Goal: Information Seeking & Learning: Check status

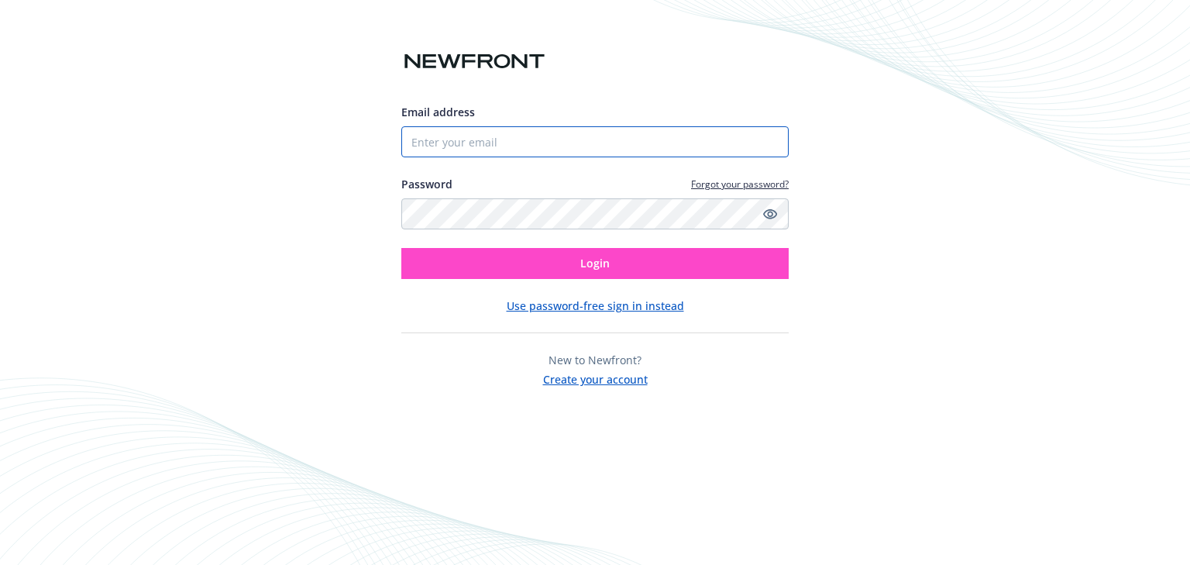
type input "[EMAIL_ADDRESS][DOMAIN_NAME]"
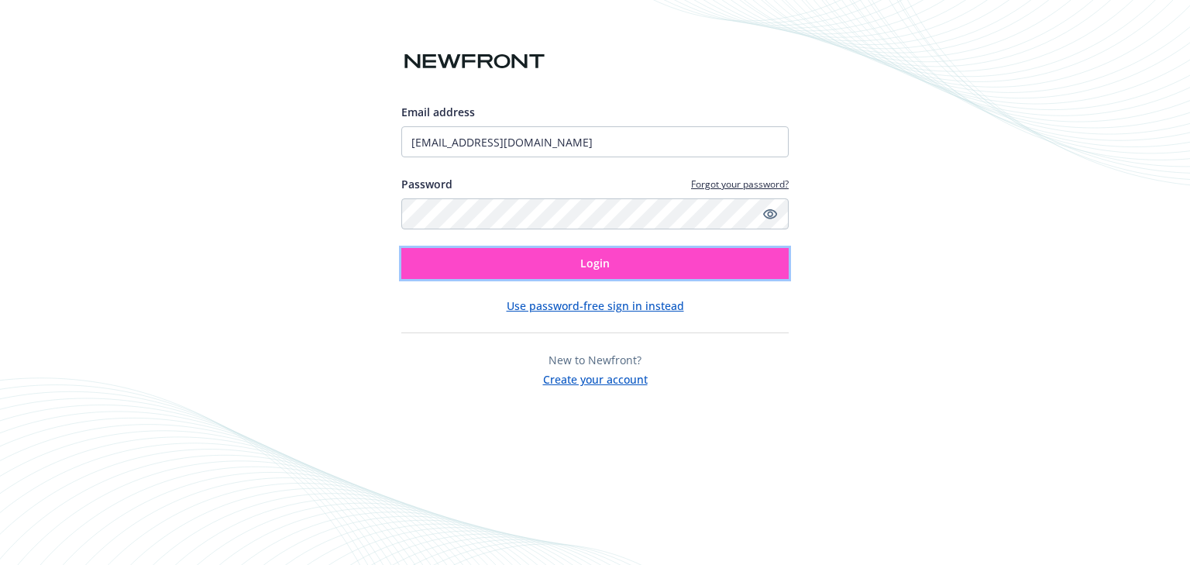
click at [549, 256] on button "Login" at bounding box center [594, 263] width 387 height 31
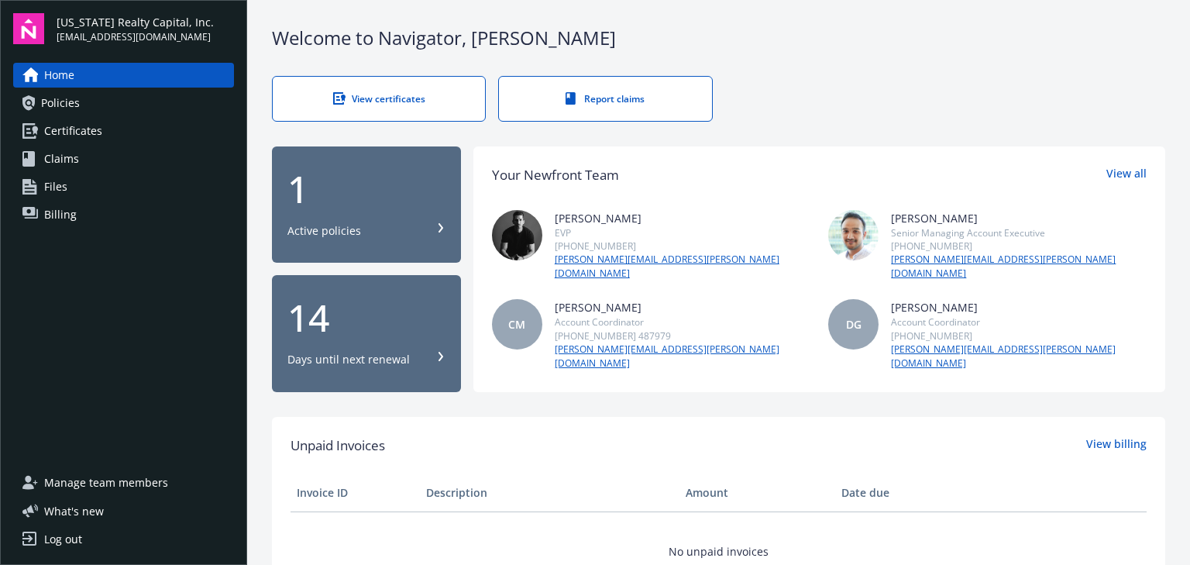
click at [383, 209] on div "1 Active policies" at bounding box center [367, 204] width 158 height 68
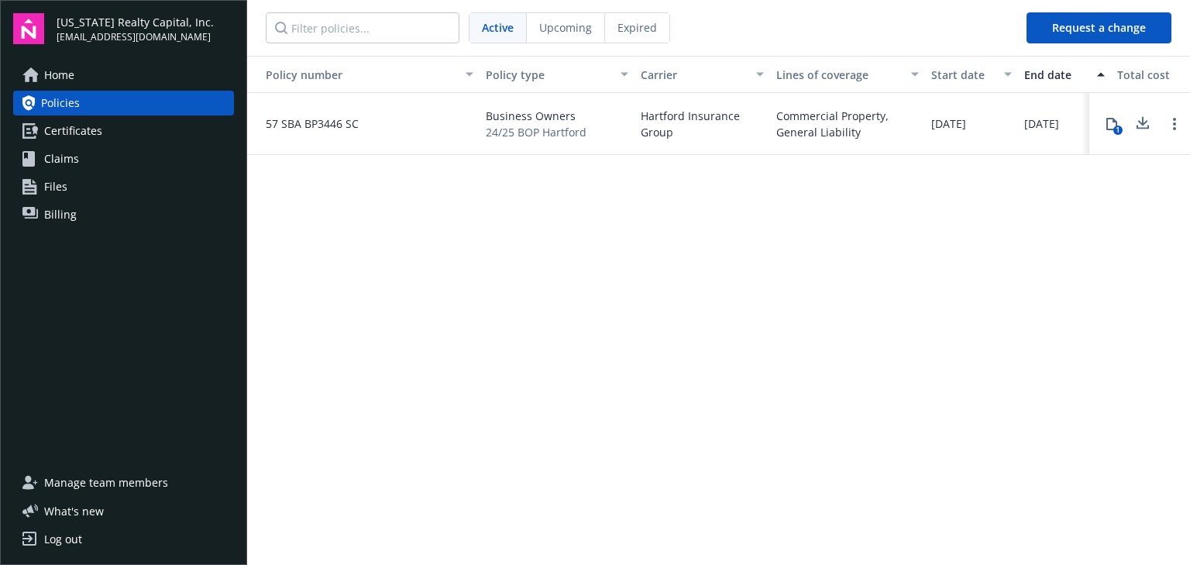
click at [576, 26] on span "Upcoming" at bounding box center [565, 27] width 53 height 16
click at [618, 26] on span "Expired" at bounding box center [638, 27] width 40 height 16
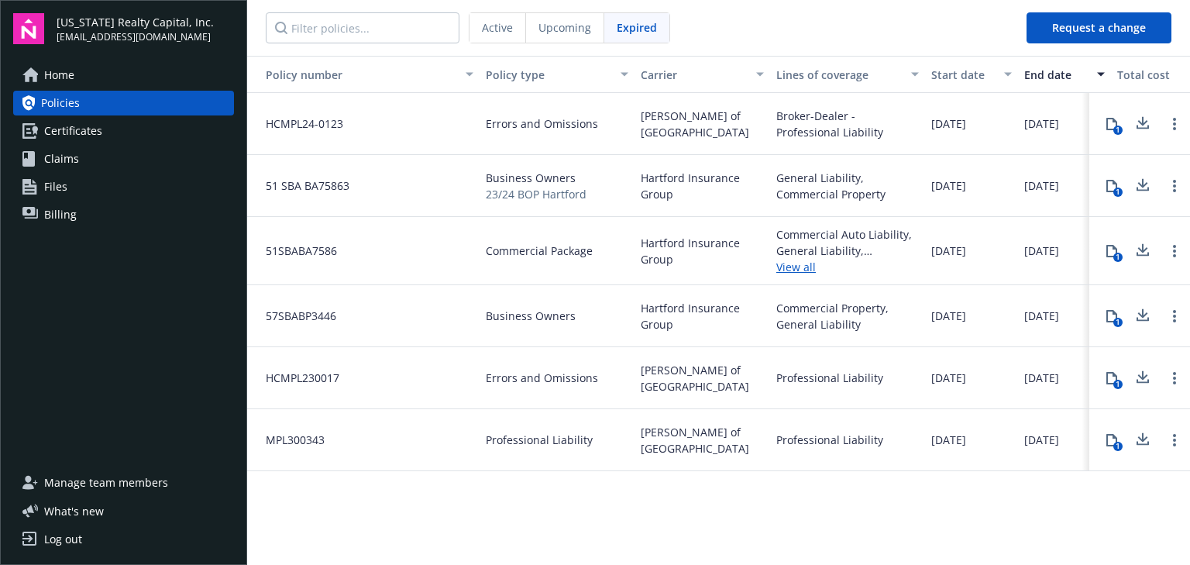
click at [79, 128] on span "Certificates" at bounding box center [73, 131] width 58 height 25
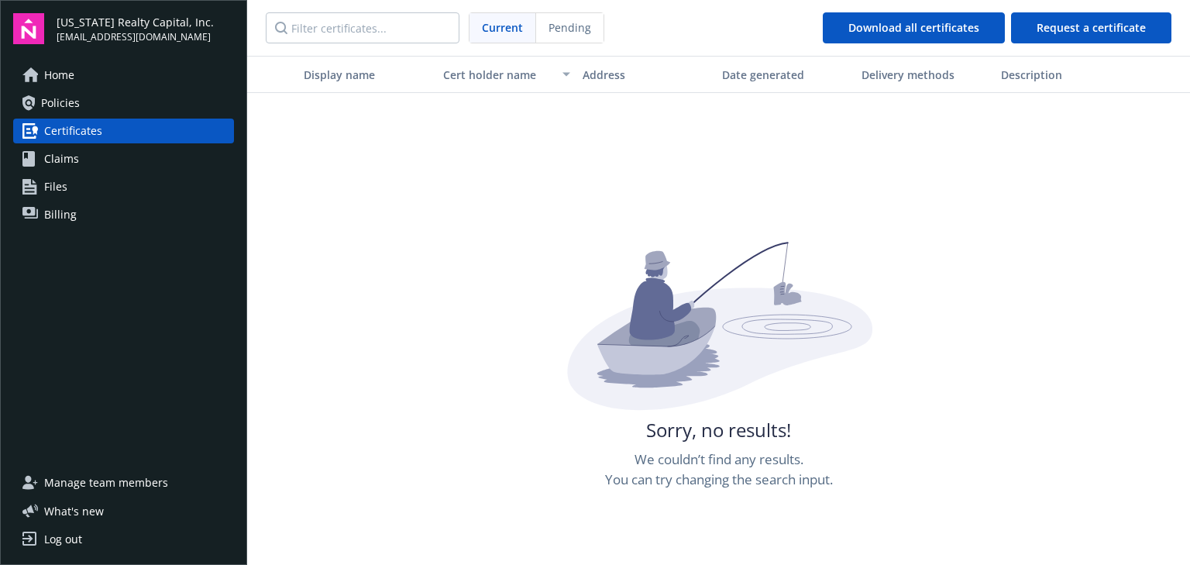
click at [68, 167] on span "Claims" at bounding box center [61, 158] width 35 height 25
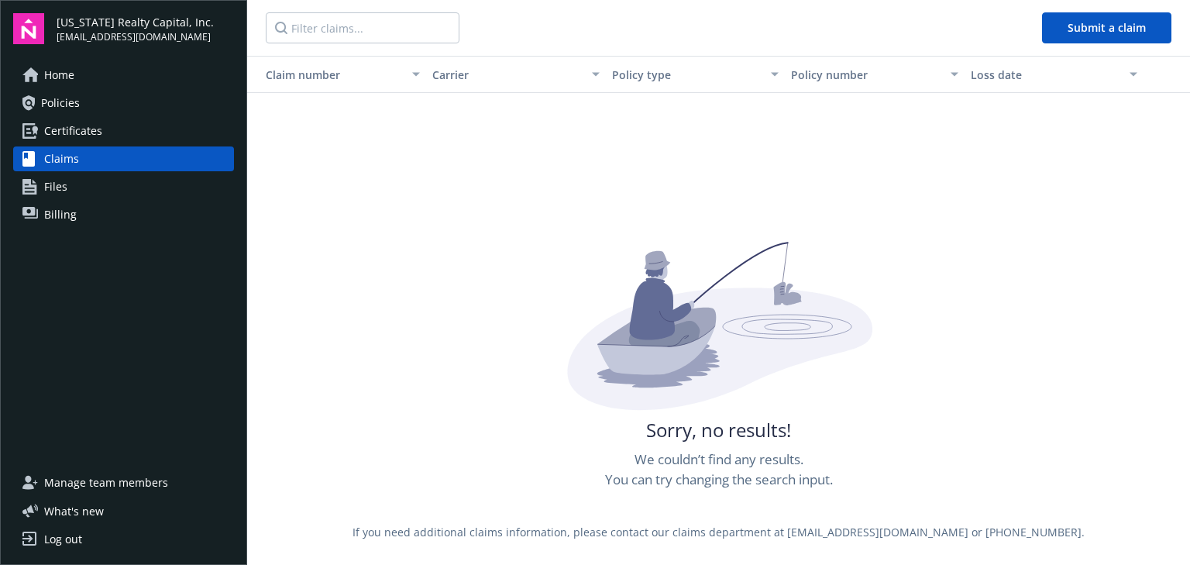
click at [62, 192] on span "Files" at bounding box center [55, 186] width 23 height 25
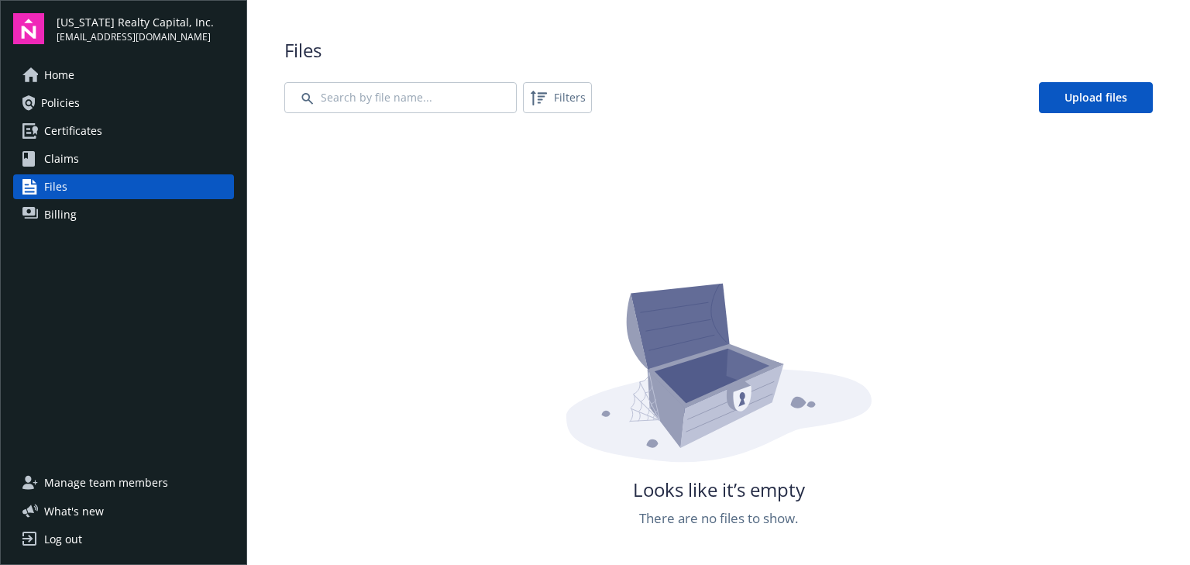
click at [69, 218] on span "Billing" at bounding box center [60, 214] width 33 height 25
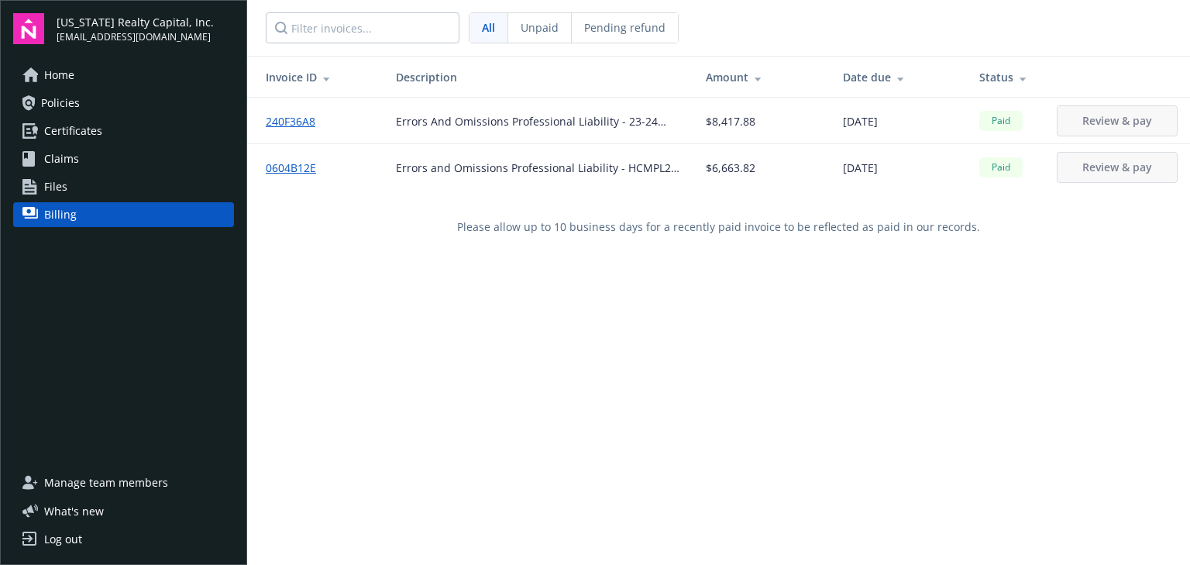
click at [72, 100] on span "Policies" at bounding box center [60, 103] width 39 height 25
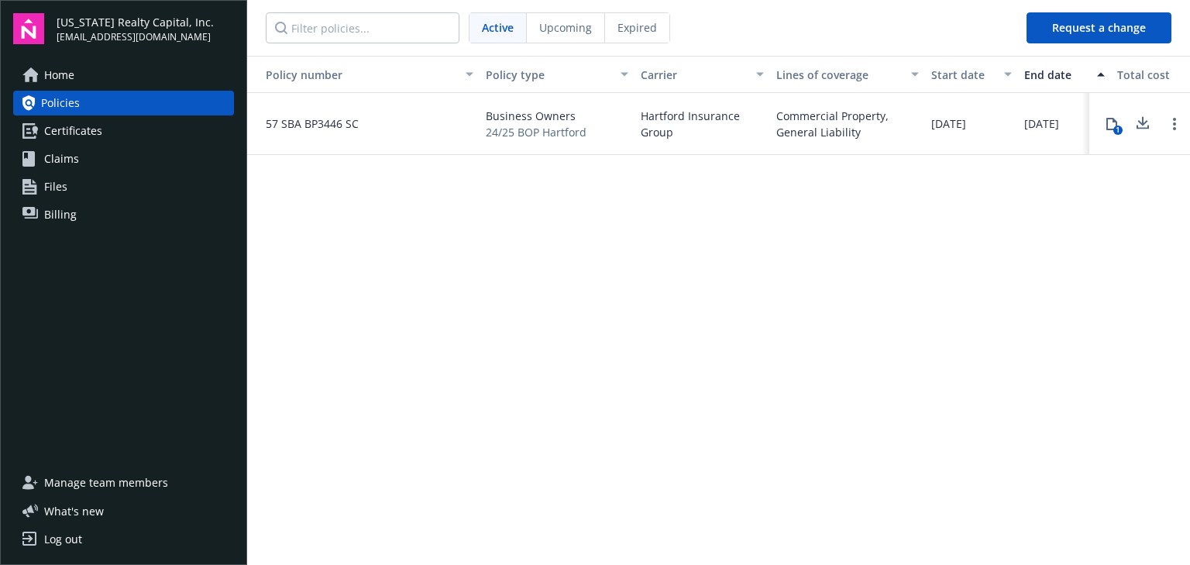
click at [65, 75] on span "Home" at bounding box center [59, 75] width 30 height 25
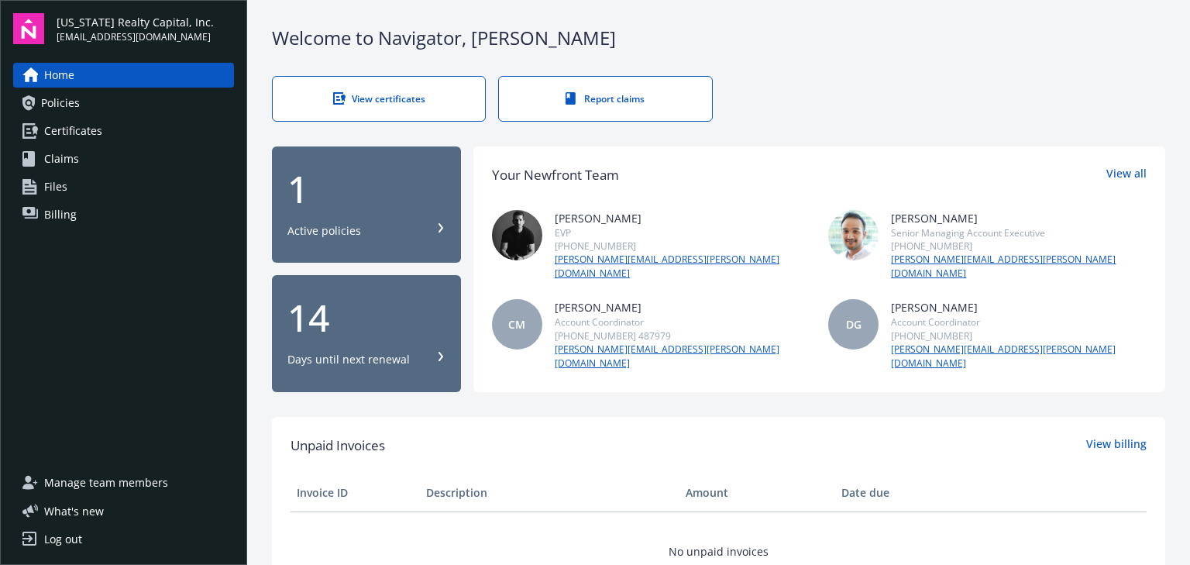
click at [377, 352] on div "Days until next renewal" at bounding box center [349, 359] width 122 height 15
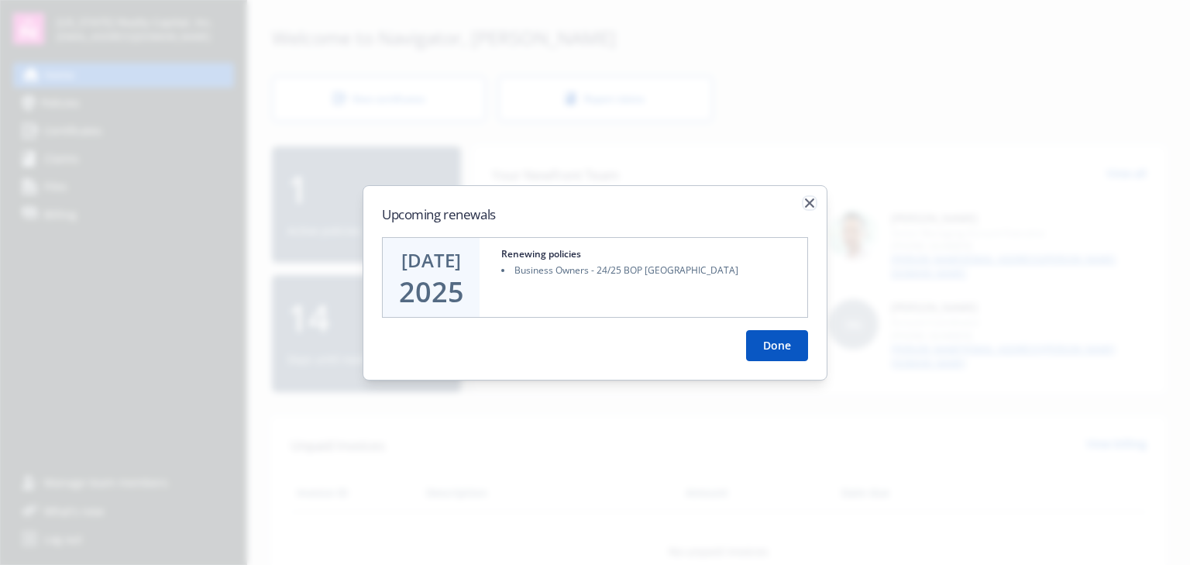
click at [812, 201] on icon "button" at bounding box center [809, 202] width 9 height 9
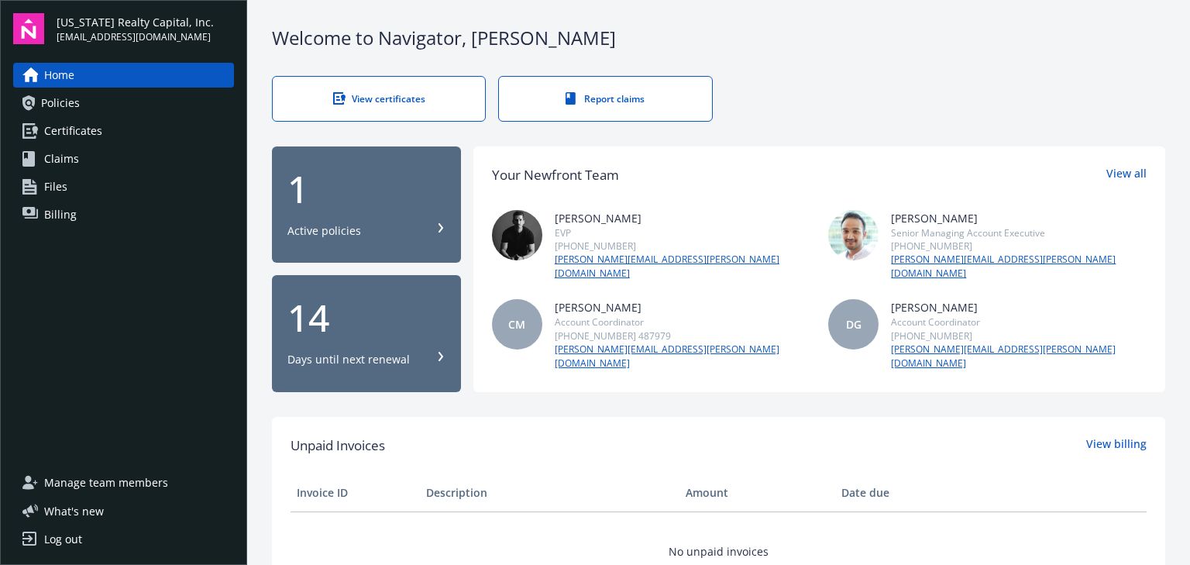
click at [98, 105] on link "Policies" at bounding box center [123, 103] width 221 height 25
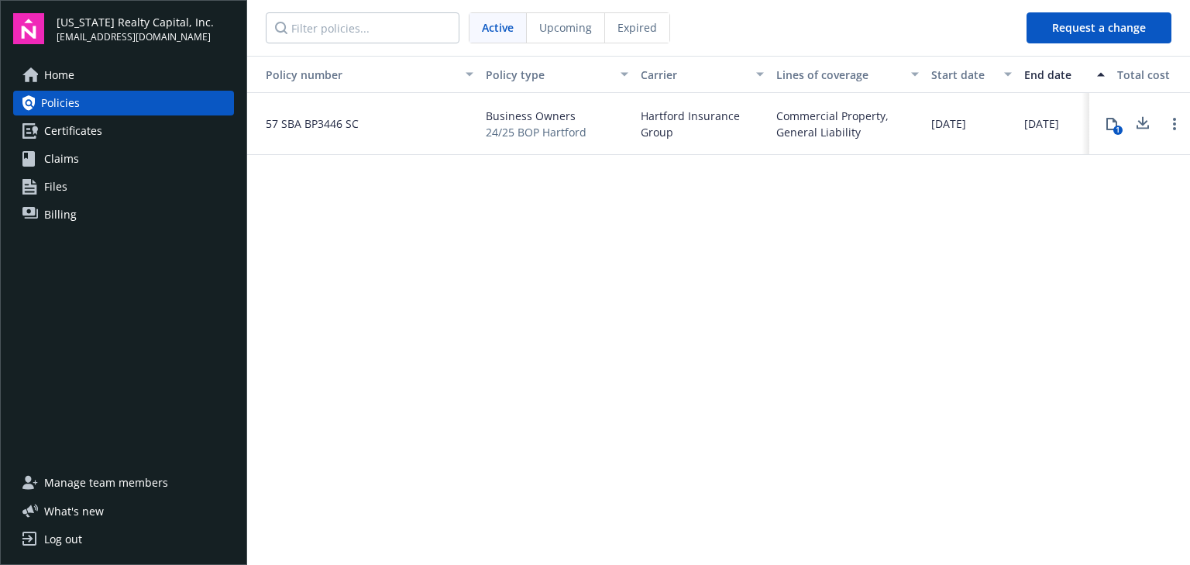
click at [78, 77] on link "Home" at bounding box center [123, 75] width 221 height 25
